Goal: Transaction & Acquisition: Purchase product/service

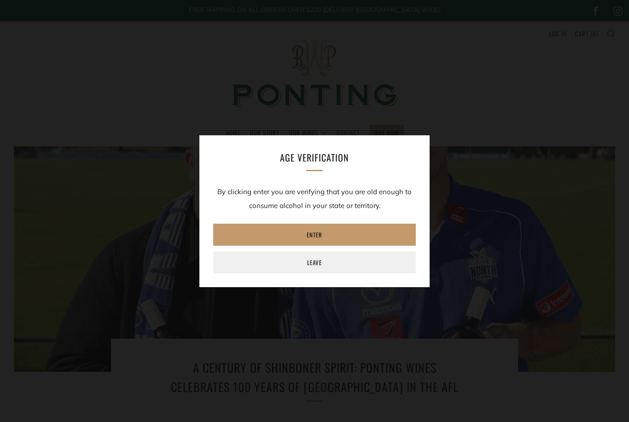
click at [362, 234] on link "Enter" at bounding box center [314, 235] width 203 height 22
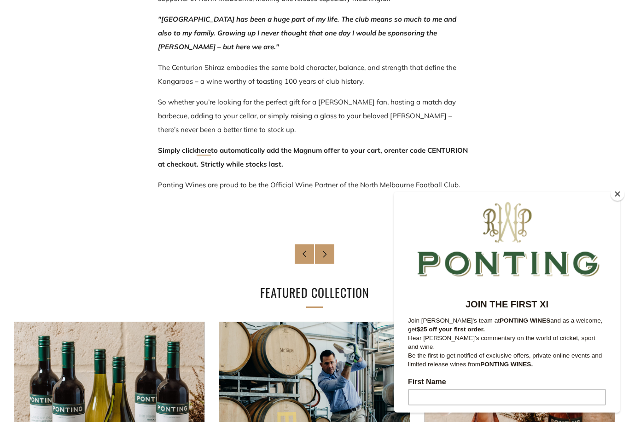
scroll to position [629, 0]
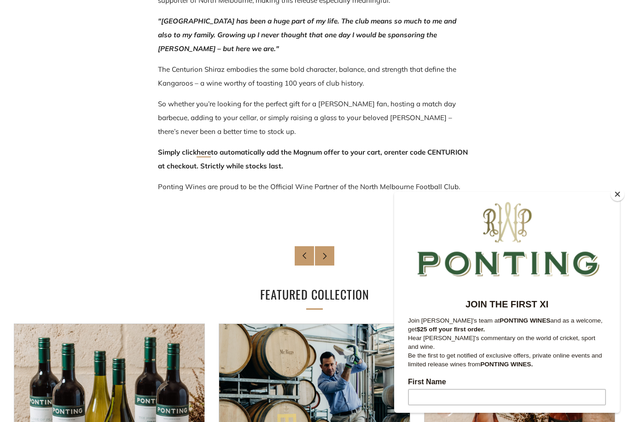
click at [616, 201] on button "Close" at bounding box center [618, 194] width 14 height 14
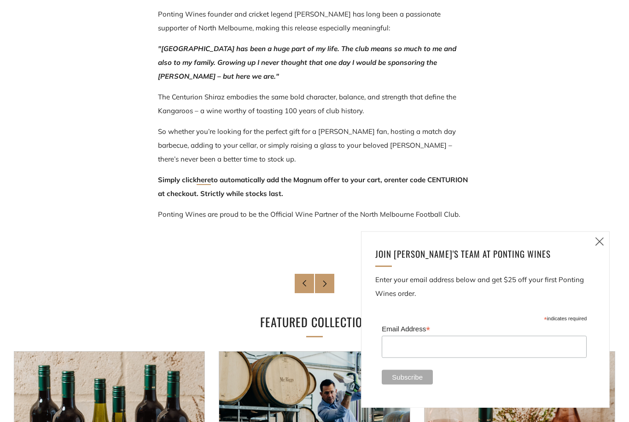
scroll to position [602, 0]
click at [603, 247] on icon at bounding box center [599, 242] width 11 height 12
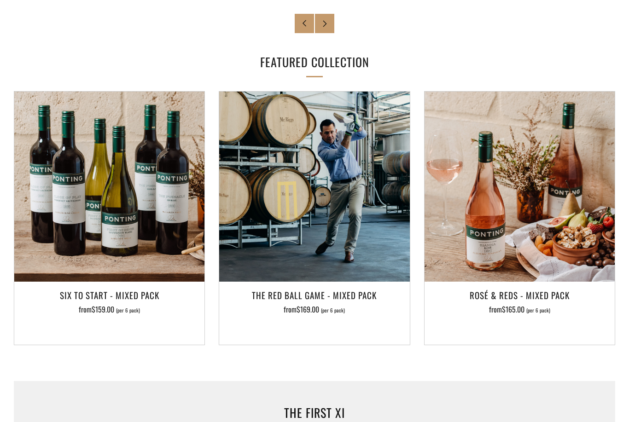
scroll to position [862, 0]
click at [330, 24] on link "Newer Post" at bounding box center [324, 23] width 19 height 19
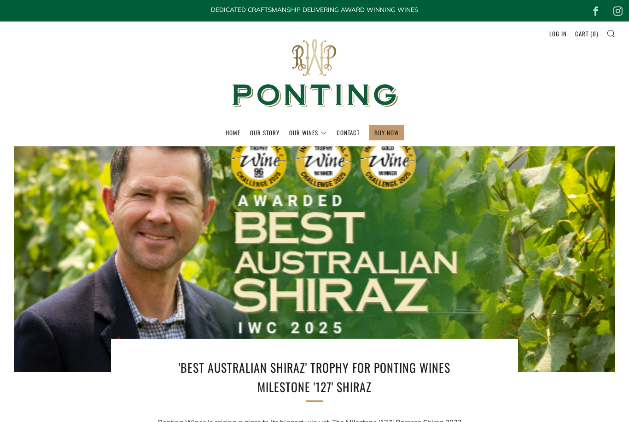
click at [0, 0] on link "The Collection" at bounding box center [0, 0] width 0 height 0
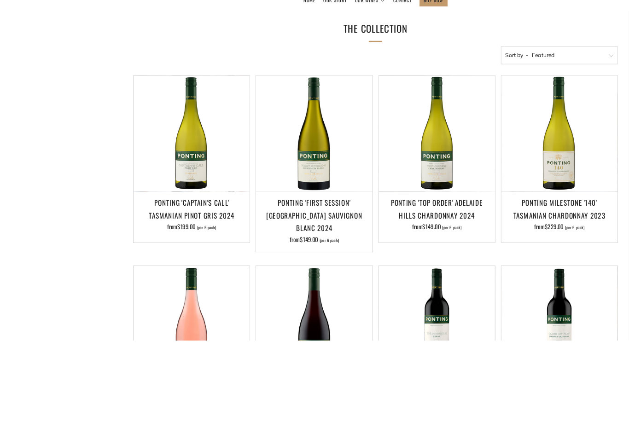
scroll to position [175, 0]
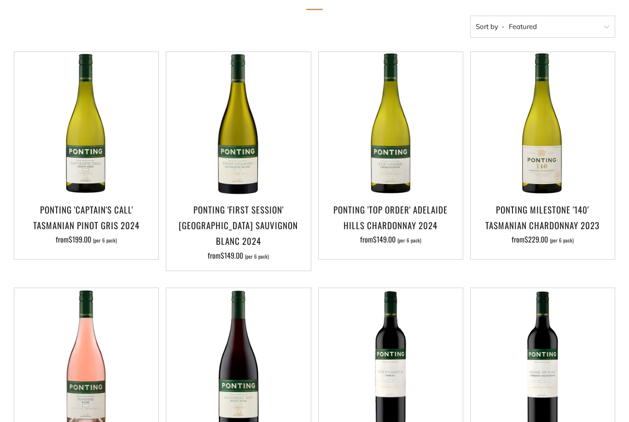
click at [115, 163] on img at bounding box center [86, 124] width 144 height 144
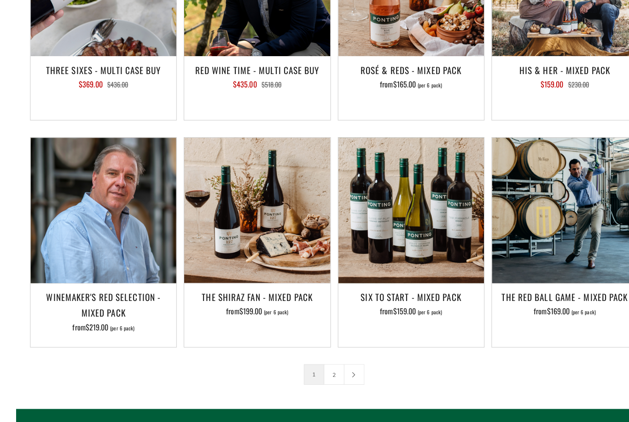
scroll to position [1283, 0]
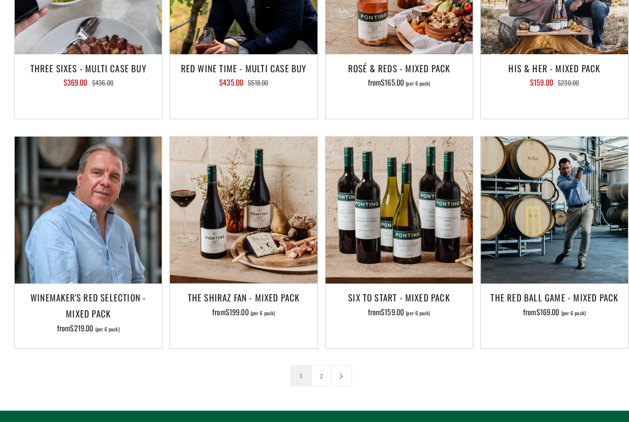
click at [262, 283] on h3 "The Shiraz Fan - Mixed Pack" at bounding box center [238, 291] width 135 height 16
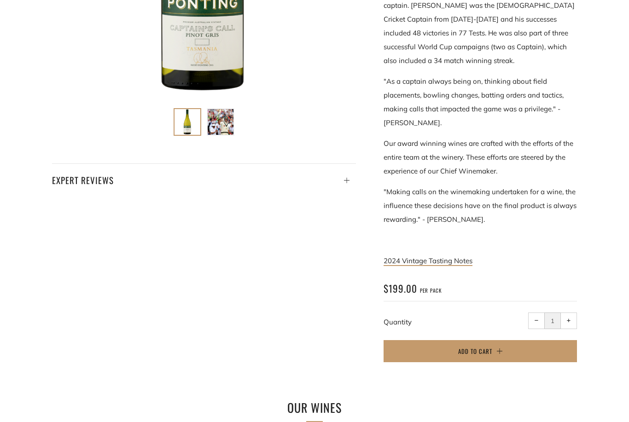
scroll to position [367, 0]
click at [519, 340] on button "Add to Cart" at bounding box center [480, 351] width 193 height 22
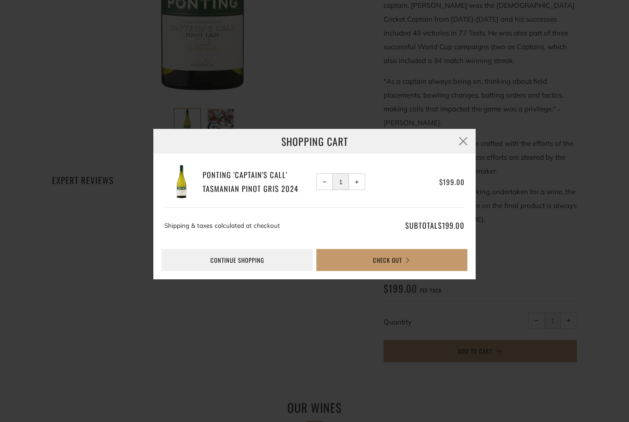
click at [243, 269] on link "Continue shopping" at bounding box center [237, 260] width 151 height 22
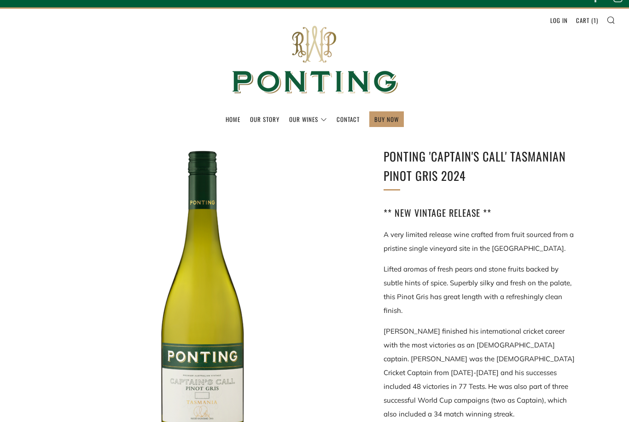
scroll to position [0, 0]
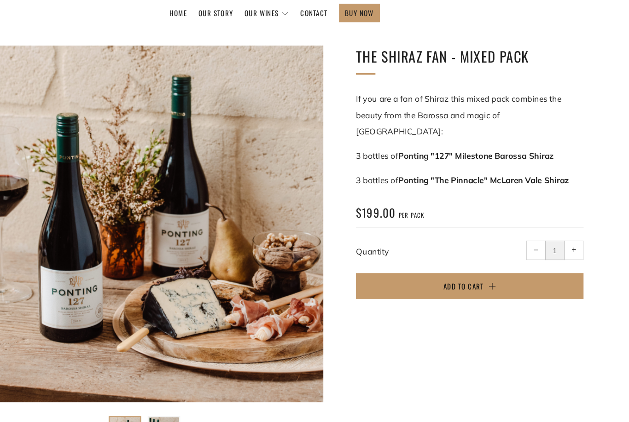
scroll to position [84, 0]
click at [457, 269] on button "Add to Cart" at bounding box center [480, 280] width 193 height 22
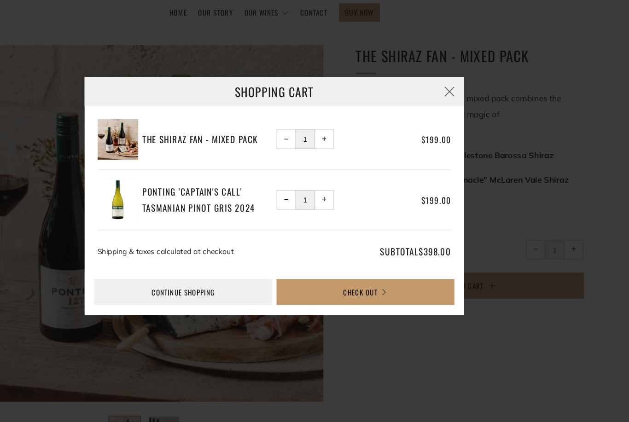
click at [359, 275] on button "Check Out" at bounding box center [391, 286] width 151 height 22
